Goal: Communication & Community: Answer question/provide support

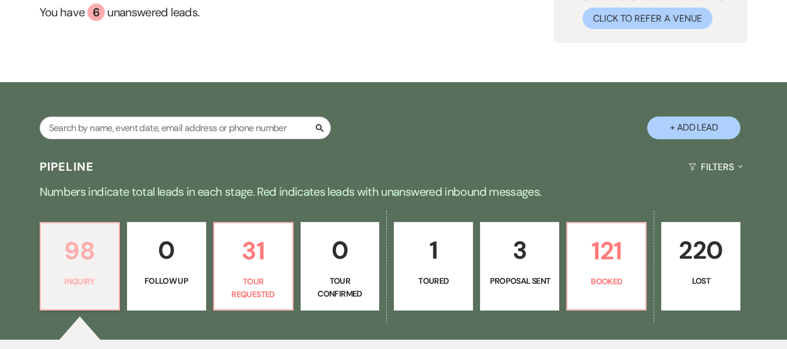
click at [63, 258] on p "98" at bounding box center [80, 250] width 64 height 39
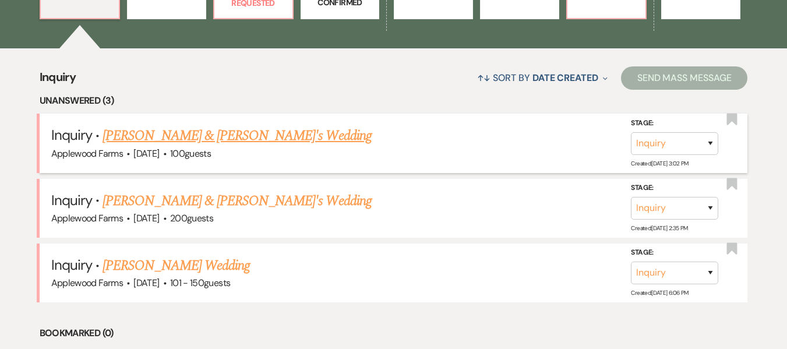
click at [228, 133] on link "Garrett Dumanois & NA's Wedding" at bounding box center [237, 135] width 269 height 21
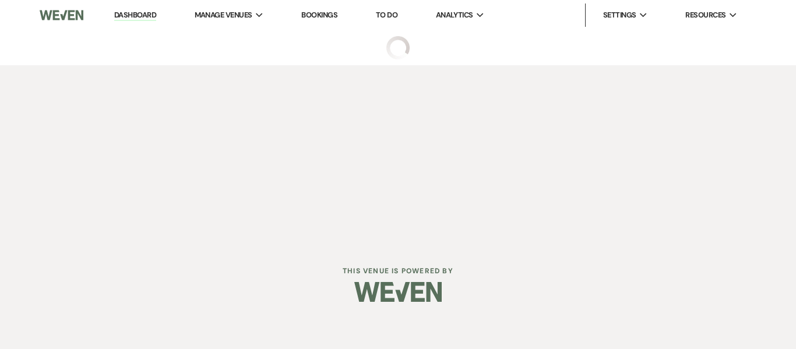
select select "5"
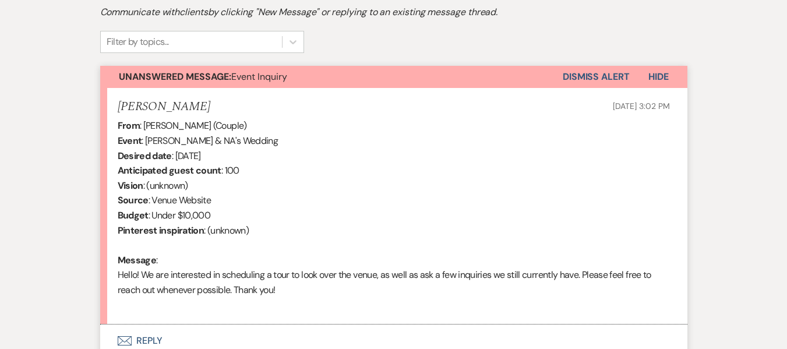
scroll to position [350, 0]
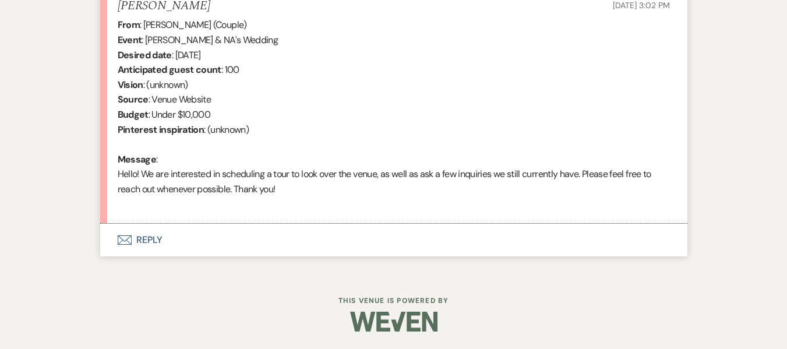
click at [192, 242] on button "Envelope Reply" at bounding box center [393, 240] width 587 height 33
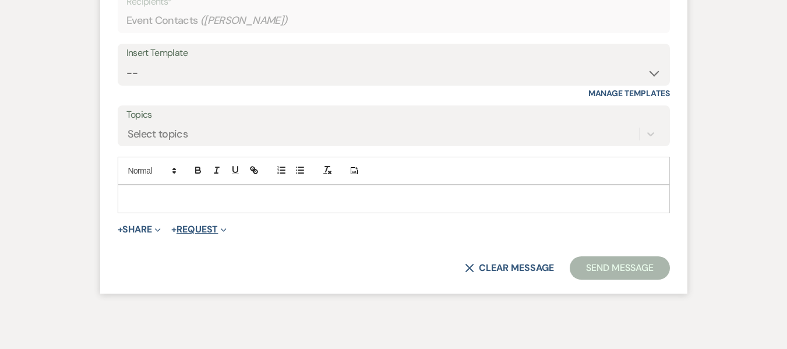
scroll to position [755, 0]
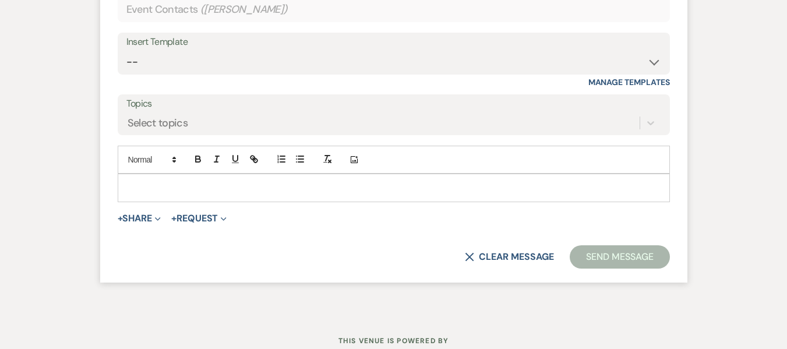
click at [178, 190] on p at bounding box center [394, 187] width 534 height 13
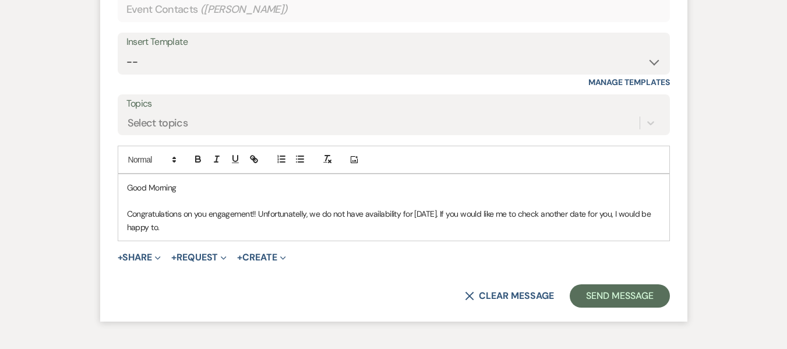
click at [288, 217] on p "Congratulations on you engagement!! Unfortunatelly, we do not have availability…" at bounding box center [394, 220] width 534 height 26
click at [192, 227] on p "Congratulations on you engagement!! Unfortunately, we do not have availability …" at bounding box center [394, 220] width 534 height 26
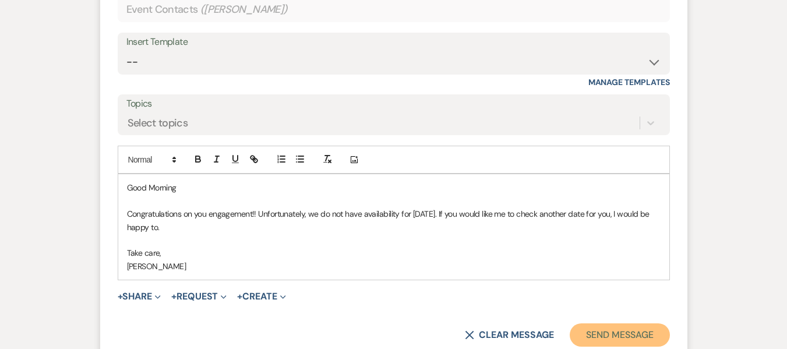
click at [607, 339] on button "Send Message" at bounding box center [620, 334] width 100 height 23
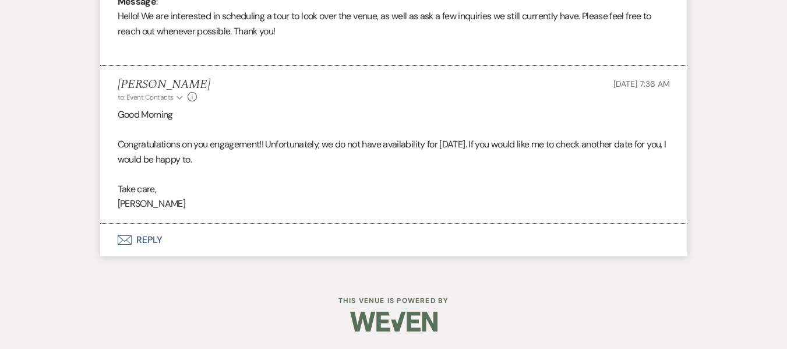
scroll to position [626, 0]
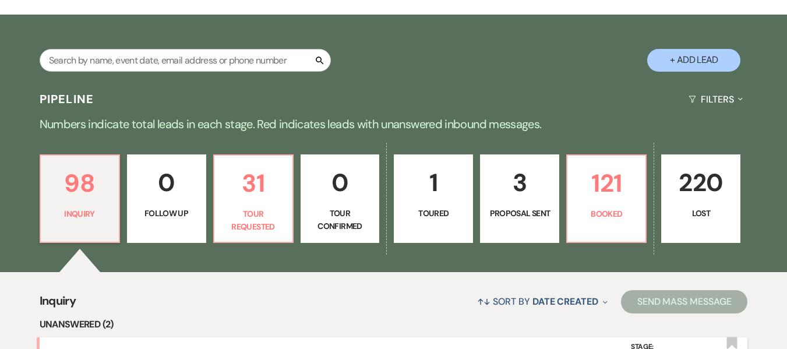
scroll to position [175, 0]
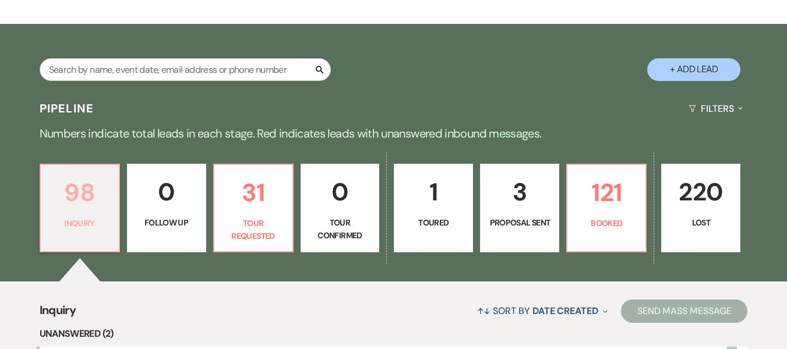
click at [99, 205] on p "98" at bounding box center [80, 192] width 64 height 39
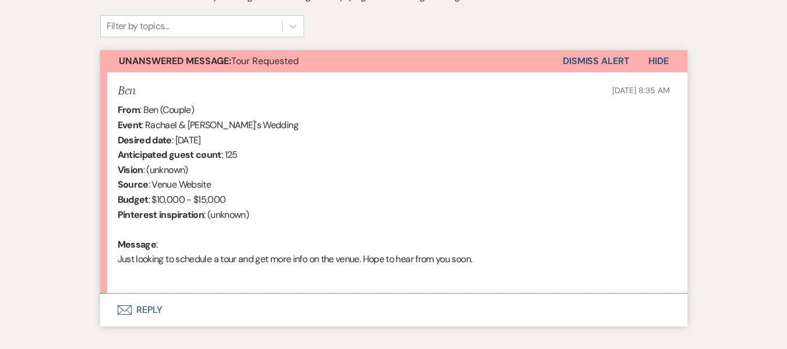
scroll to position [384, 0]
click at [203, 302] on button "Envelope Reply" at bounding box center [393, 309] width 587 height 33
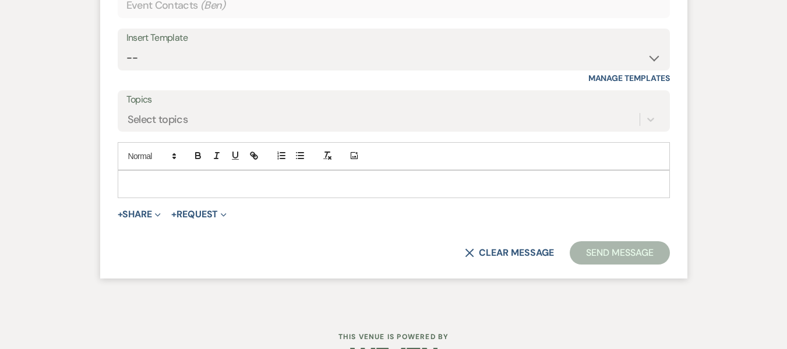
scroll to position [780, 0]
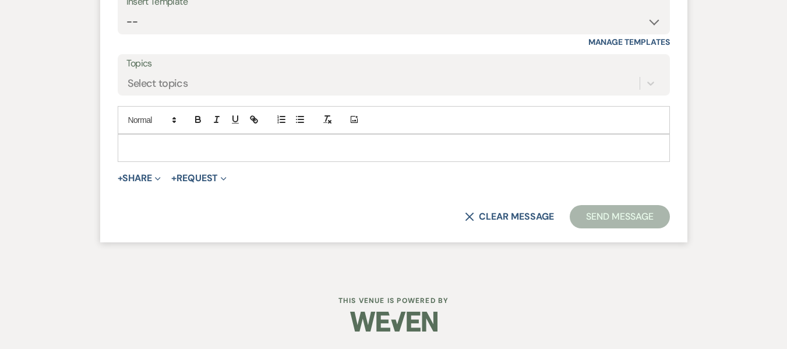
click at [148, 149] on p at bounding box center [394, 148] width 534 height 13
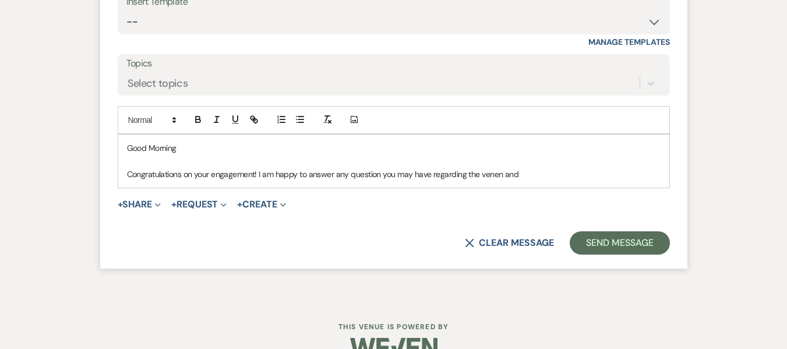
drag, startPoint x: 525, startPoint y: 178, endPoint x: 492, endPoint y: 180, distance: 32.7
click at [492, 180] on p "Congratulations on your engagement! I am happy to answer any question you may h…" at bounding box center [394, 174] width 534 height 13
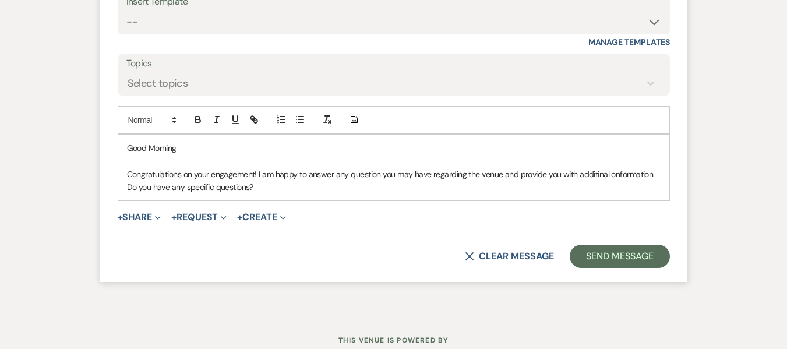
click at [595, 179] on p "Congratulations on your engagement! I am happy to answer any question you may h…" at bounding box center [394, 181] width 534 height 26
click at [638, 178] on p "Congratulations on your engagement! I am happy to answer any question you may h…" at bounding box center [394, 181] width 534 height 26
click at [282, 190] on p "Congratulations on your engagement! I am happy to answer any question you may h…" at bounding box center [394, 181] width 534 height 26
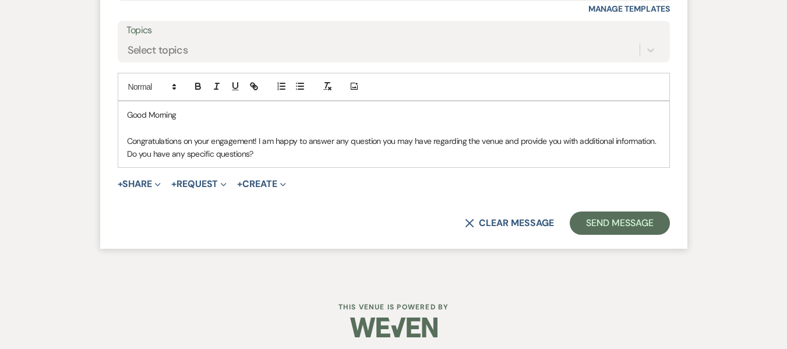
scroll to position [819, 0]
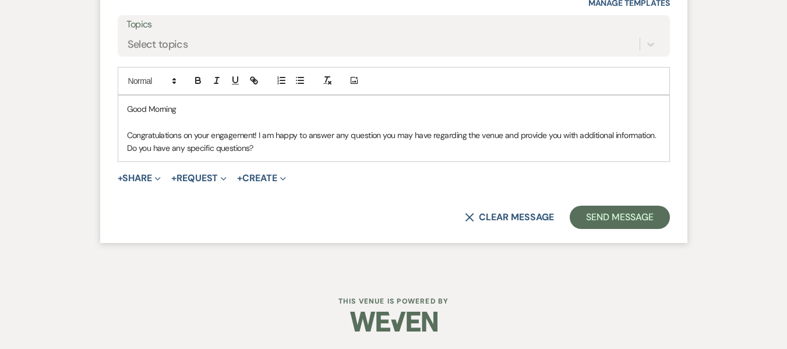
click at [274, 146] on p "Congratulations on your engagement! I am happy to answer any question you may h…" at bounding box center [394, 142] width 534 height 26
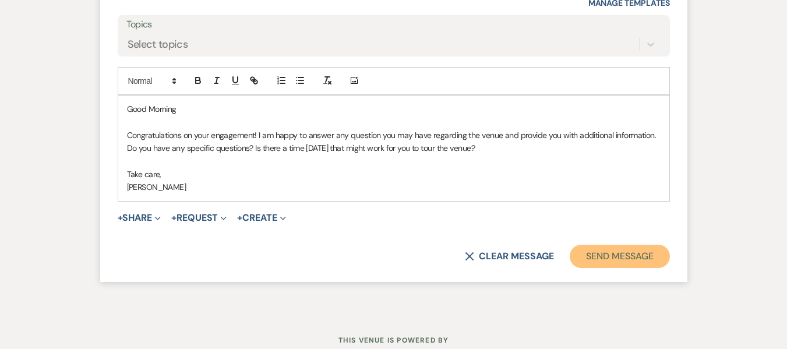
click at [650, 255] on button "Send Message" at bounding box center [620, 256] width 100 height 23
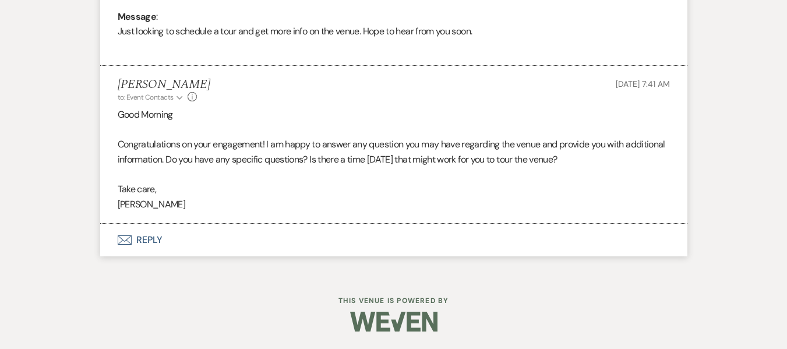
scroll to position [611, 0]
